Goal: Transaction & Acquisition: Download file/media

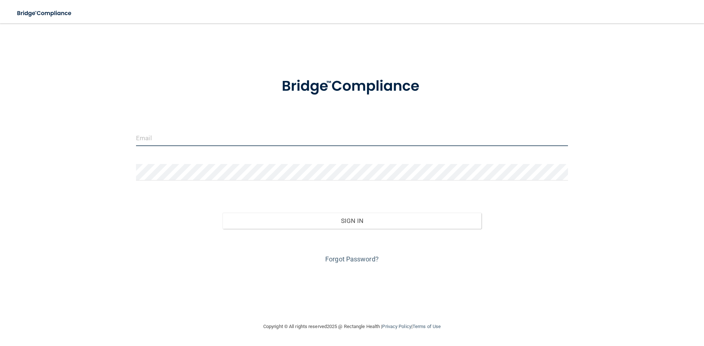
click at [159, 137] on input "email" at bounding box center [352, 138] width 432 height 16
type input "[PERSON_NAME][EMAIL_ADDRESS][PERSON_NAME][DOMAIN_NAME]"
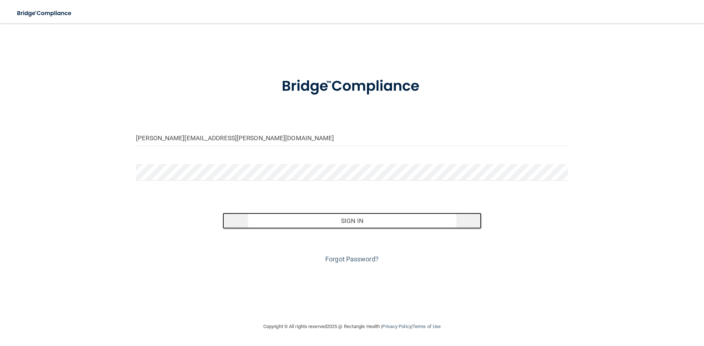
click at [303, 218] on button "Sign In" at bounding box center [351, 221] width 259 height 16
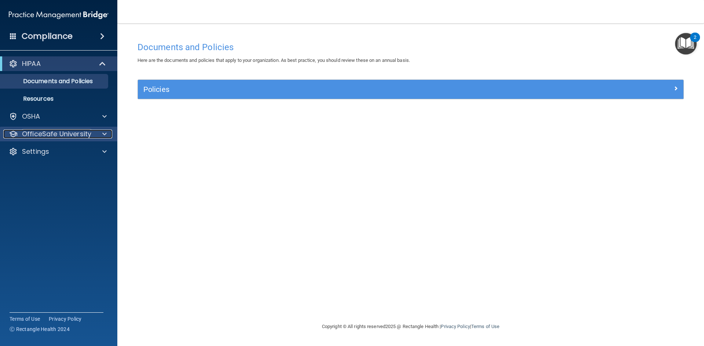
click at [105, 133] on span at bounding box center [104, 134] width 4 height 9
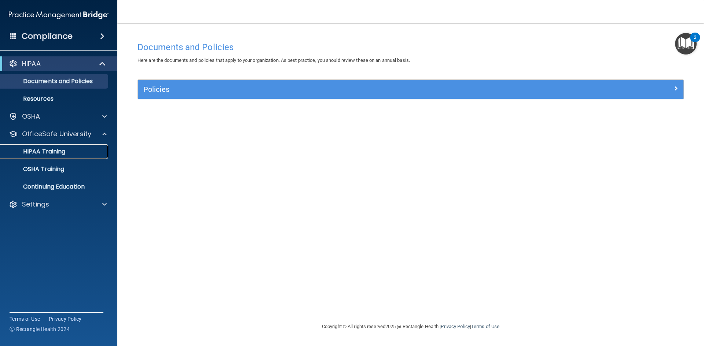
click at [49, 153] on p "HIPAA Training" at bounding box center [35, 151] width 60 height 7
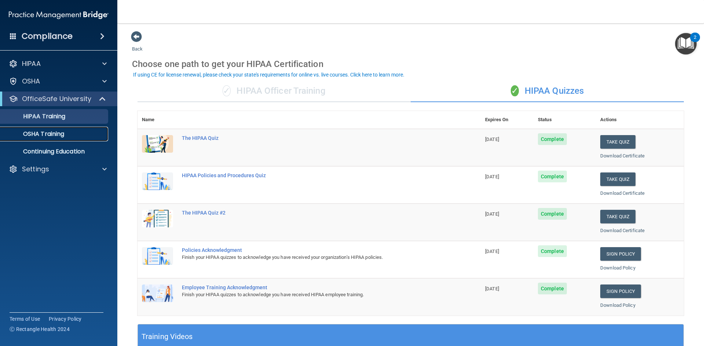
click at [52, 132] on p "OSHA Training" at bounding box center [34, 133] width 59 height 7
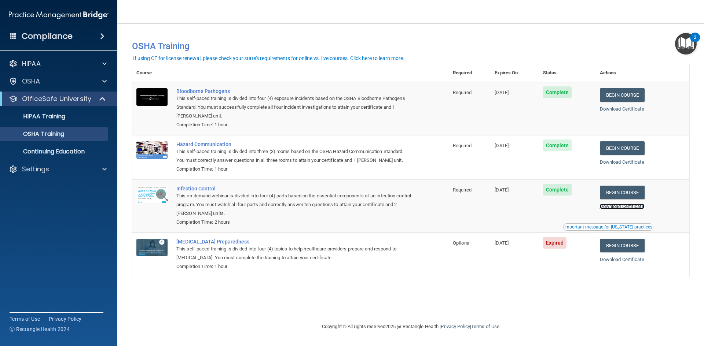
click at [626, 207] on link "Download Certificate" at bounding box center [622, 206] width 44 height 5
click at [624, 110] on link "Download Certificate" at bounding box center [622, 108] width 44 height 5
click at [624, 162] on link "Download Certificate" at bounding box center [622, 161] width 44 height 5
